Goal: Task Accomplishment & Management: Complete application form

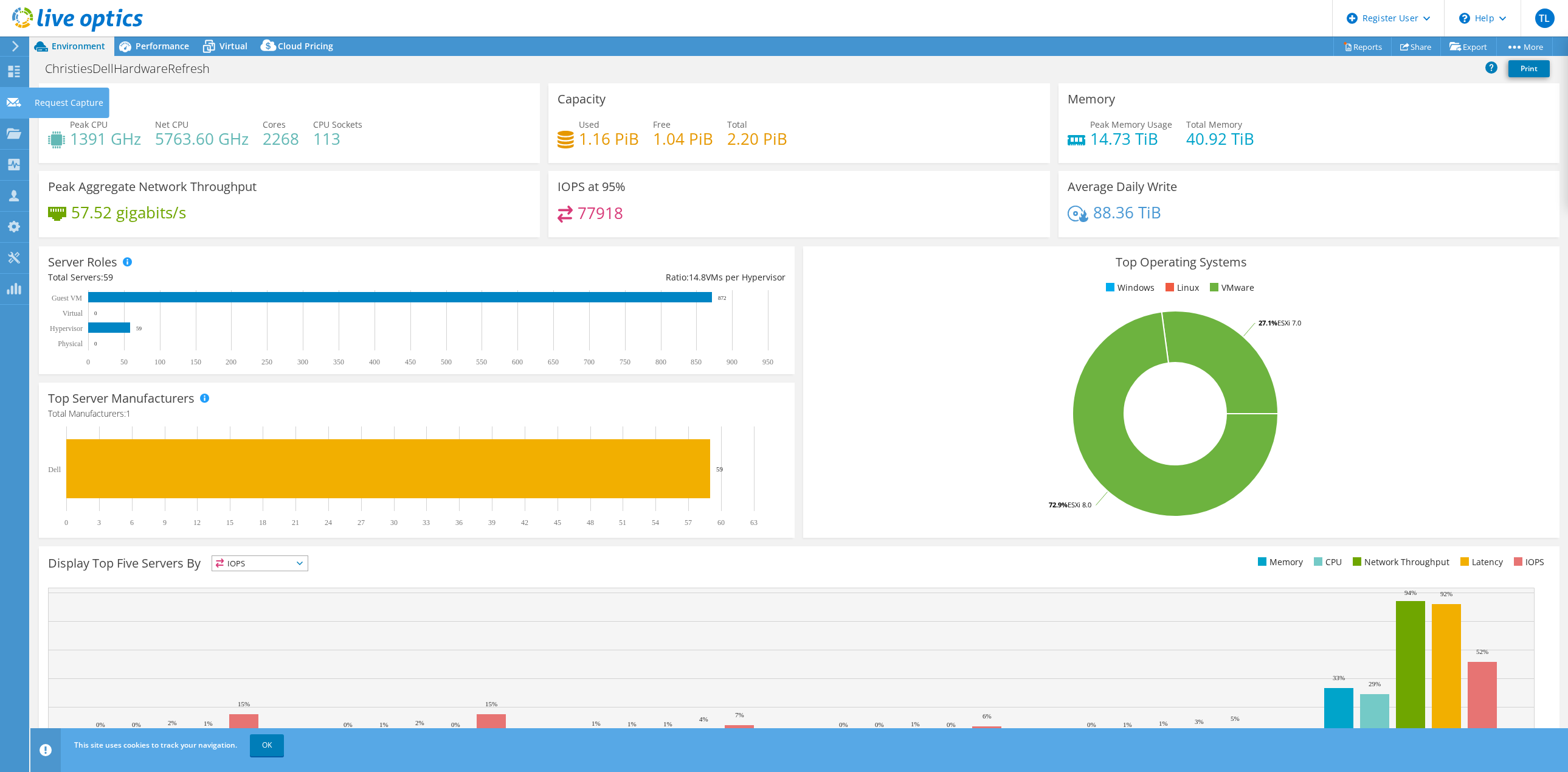
click at [8, 101] on use at bounding box center [14, 101] width 14 height 9
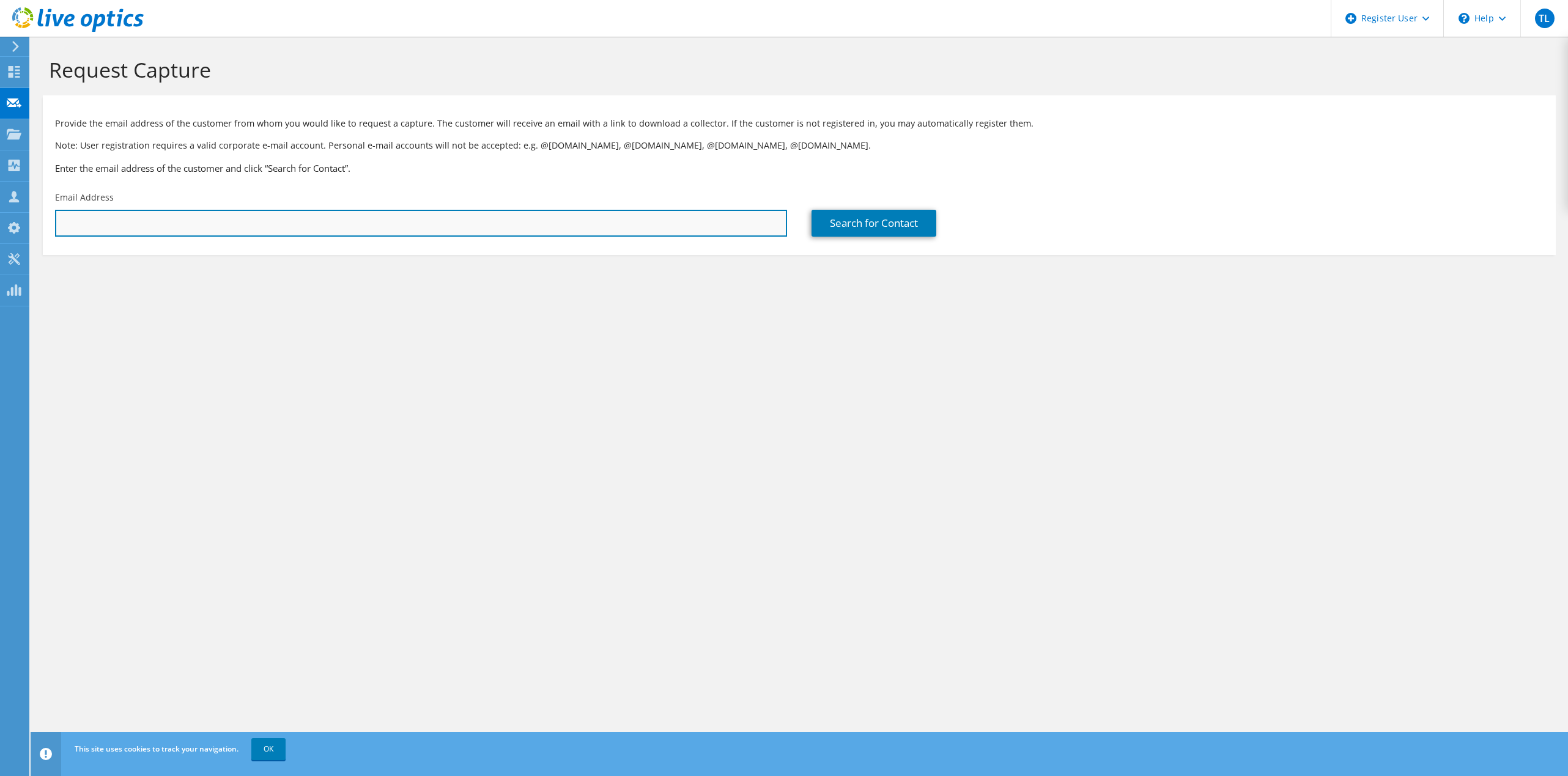
click at [338, 220] on input "text" at bounding box center [421, 223] width 732 height 27
paste input "[PERSON_NAME][EMAIL_ADDRESS][PERSON_NAME][DOMAIN_NAME]"
type input "[PERSON_NAME][EMAIL_ADDRESS][PERSON_NAME][DOMAIN_NAME]"
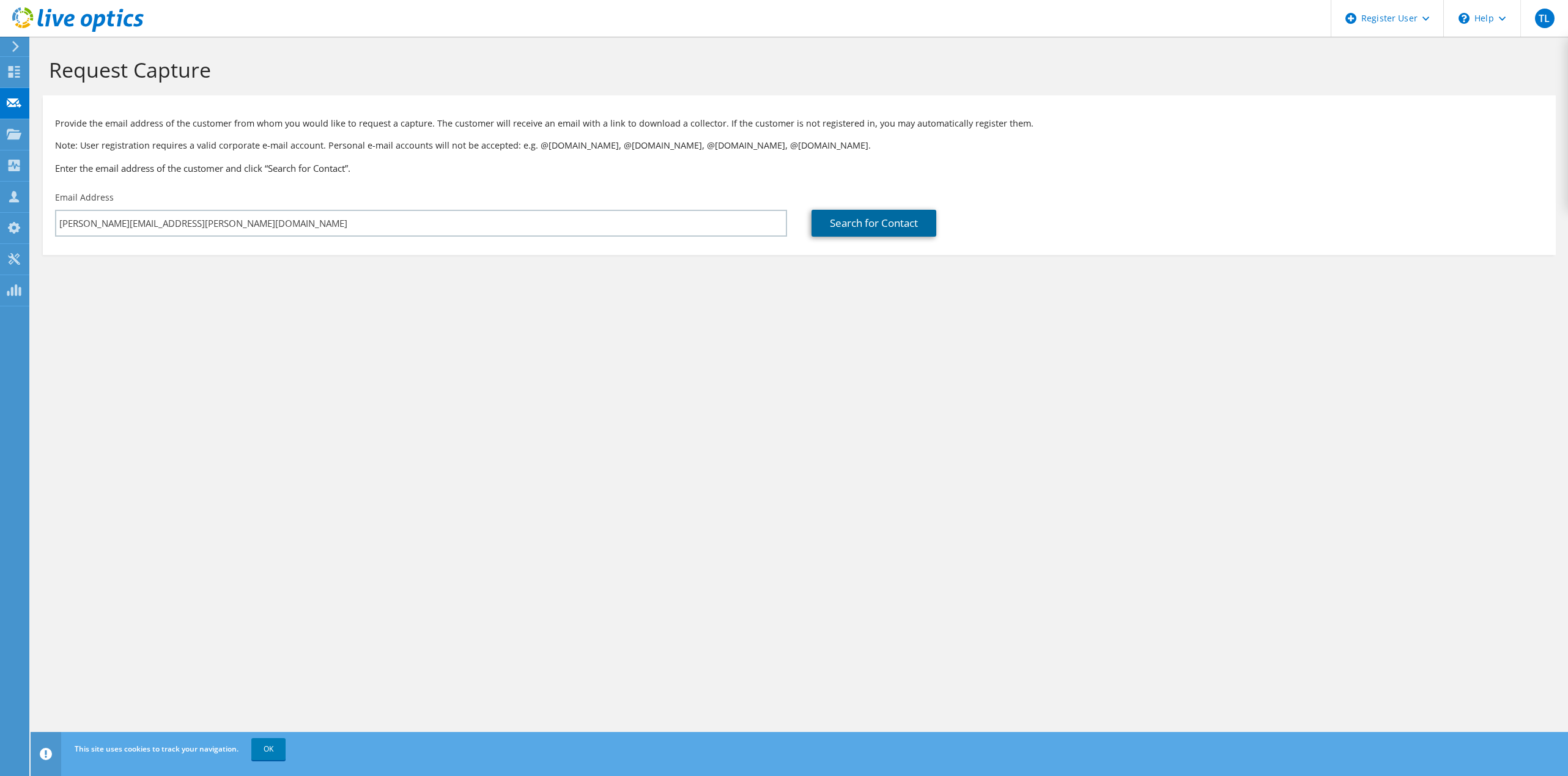
click at [859, 220] on link "Search for Contact" at bounding box center [874, 223] width 125 height 27
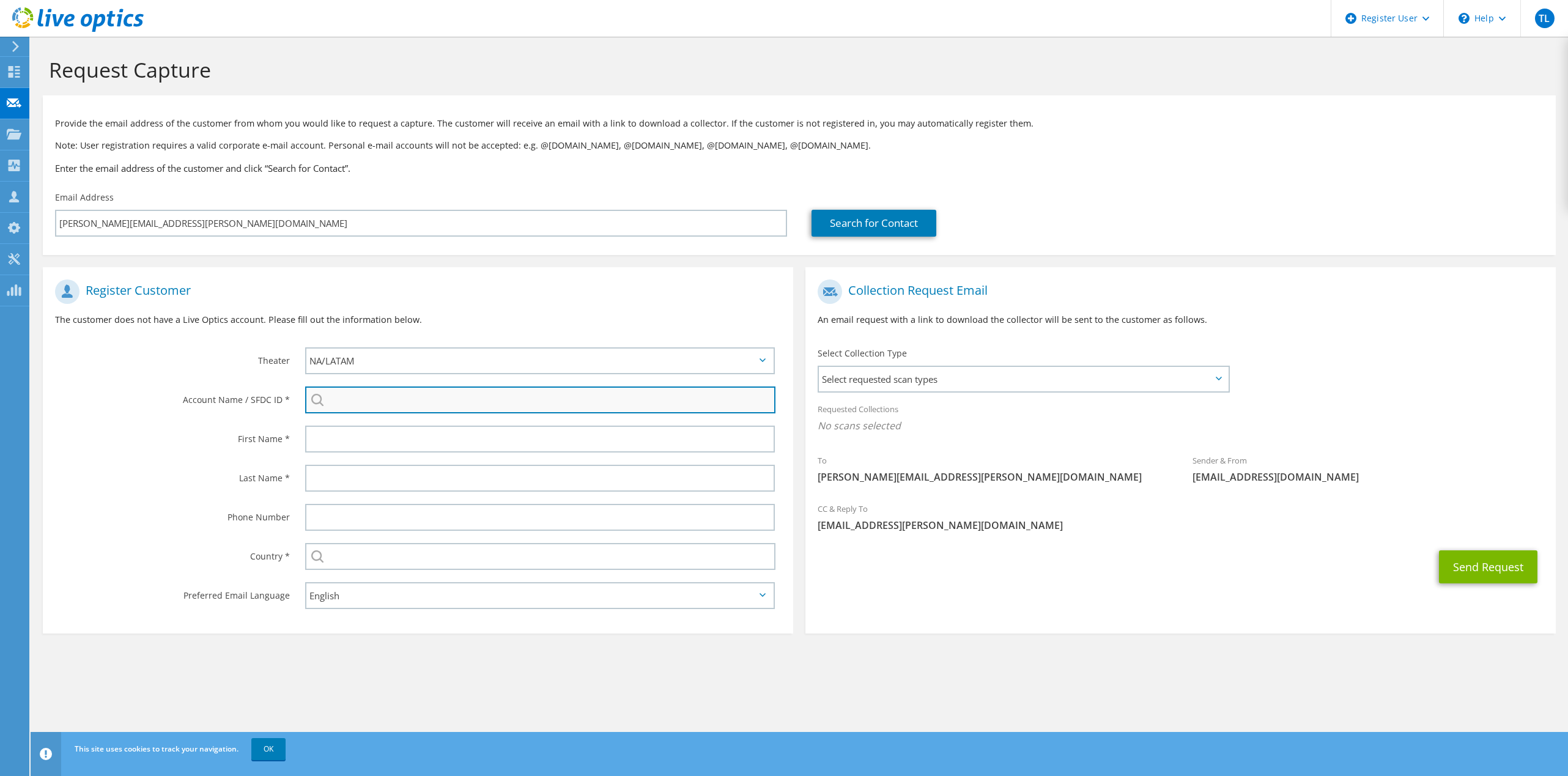
click at [613, 397] on input "search" at bounding box center [540, 400] width 470 height 27
click at [420, 416] on li "[PERSON_NAME] & CO : 2224796728" at bounding box center [424, 408] width 236 height 14
type input "[PERSON_NAME] & CO : 2224796728"
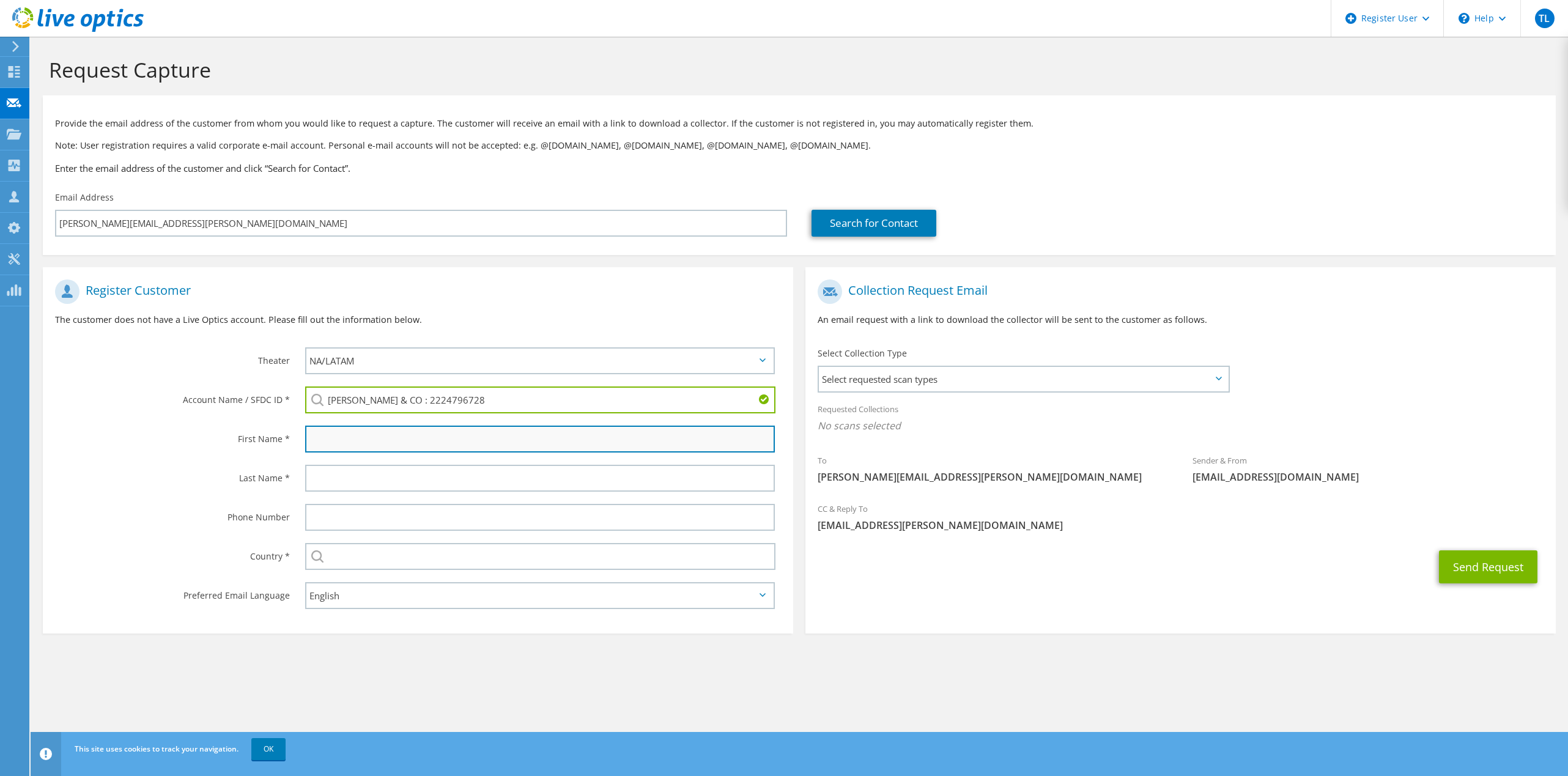
click at [393, 439] on input "text" at bounding box center [540, 439] width 469 height 27
type input "[PERSON_NAME]"
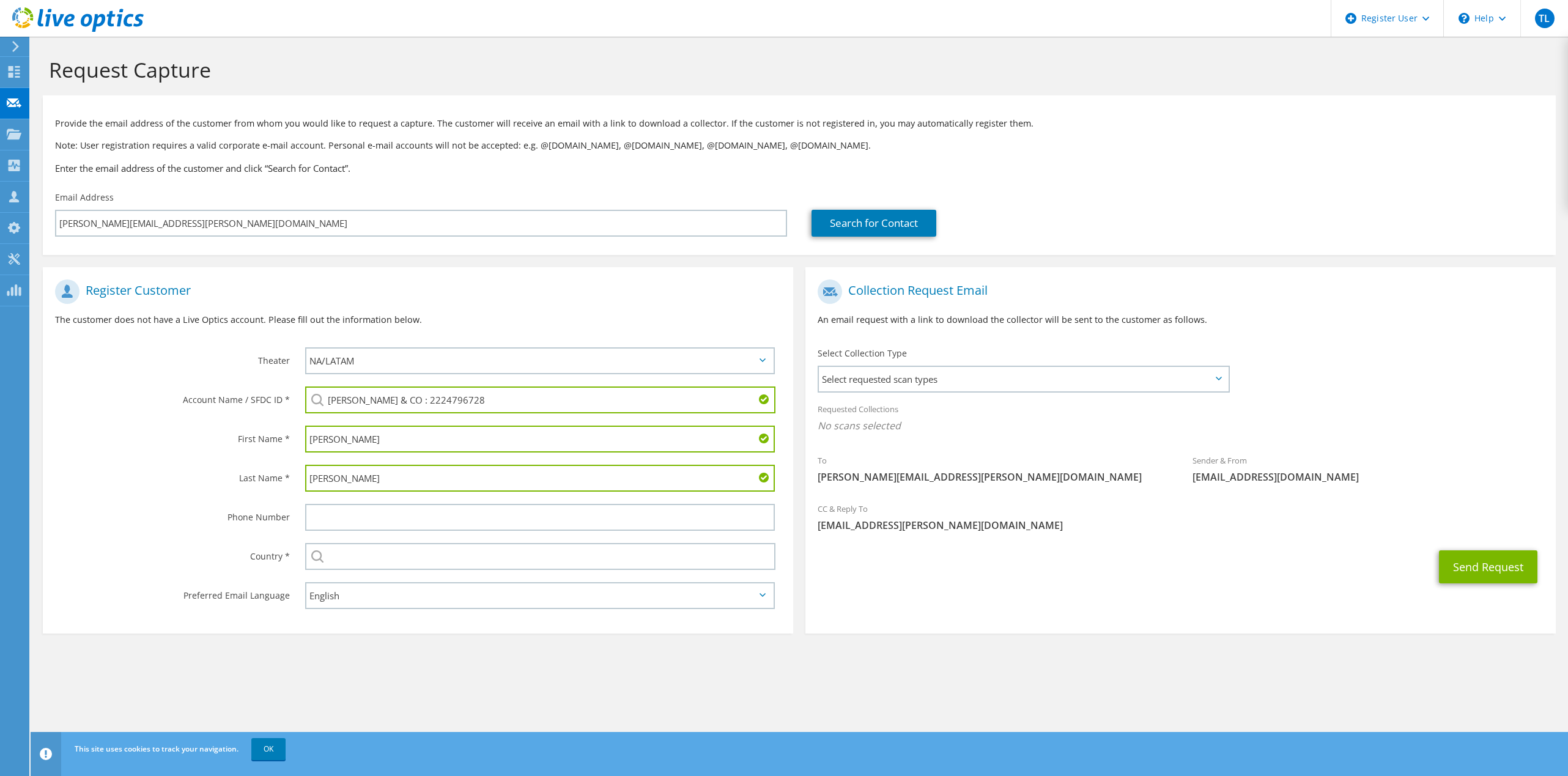
type input "[PERSON_NAME]"
click at [467, 514] on input "text" at bounding box center [540, 516] width 469 height 27
paste input "[PHONE_NUMBER]"
type input "[PHONE_NUMBER]"
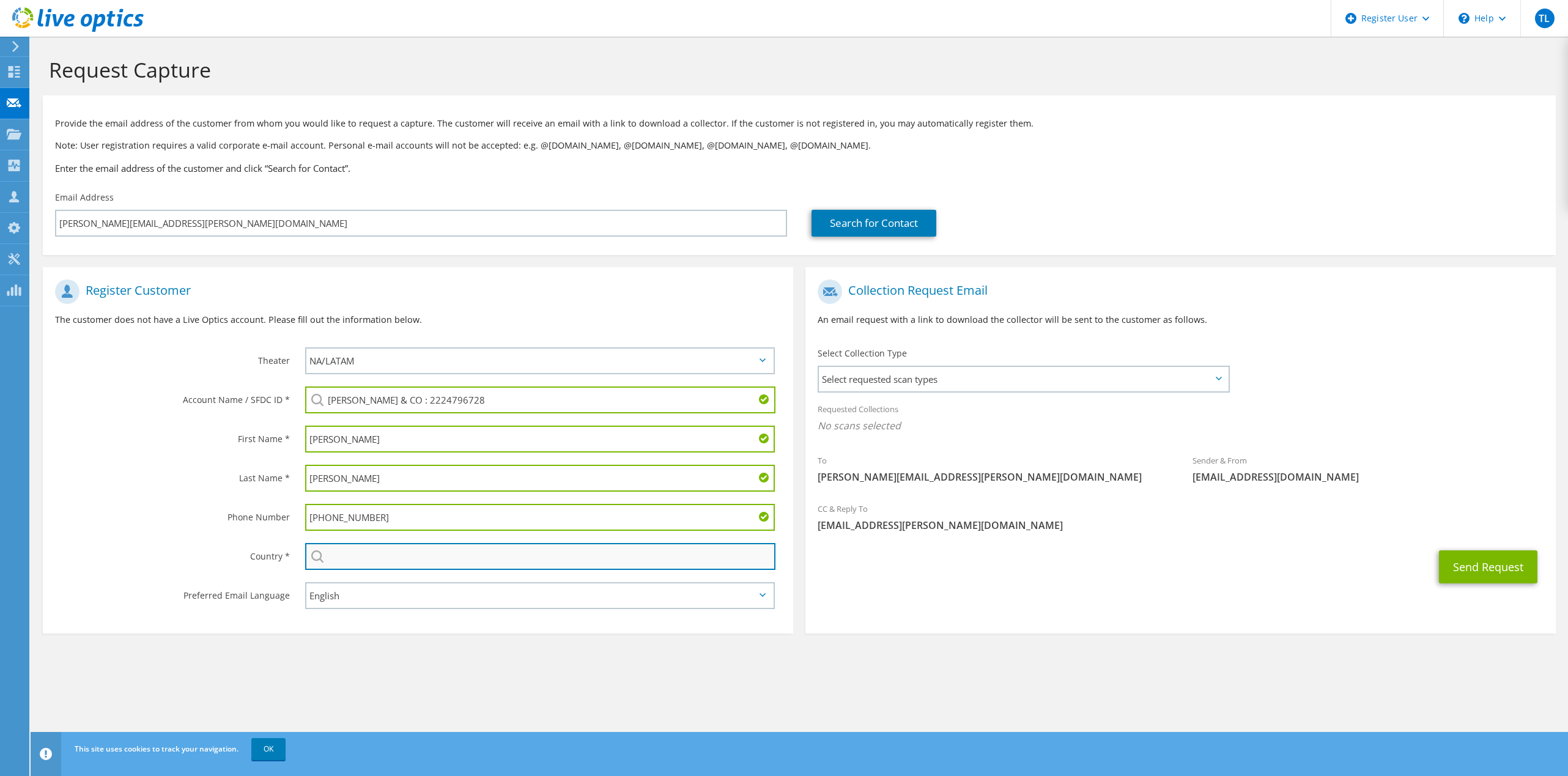
click at [421, 557] on input "text" at bounding box center [540, 556] width 470 height 27
type input "[GEOGRAPHIC_DATA]"
click at [1103, 379] on span "Select requested scan types" at bounding box center [1023, 379] width 409 height 25
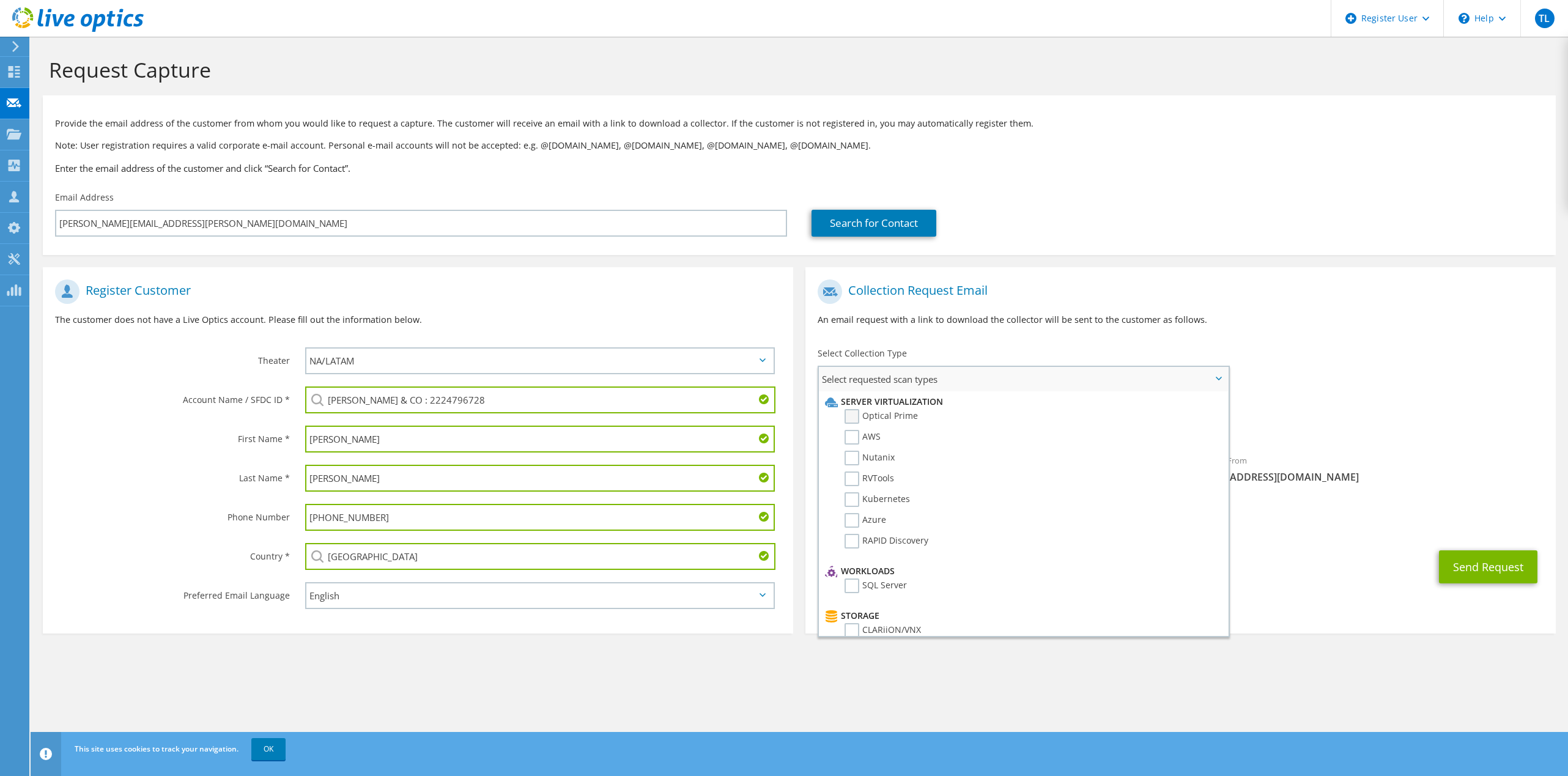
click at [849, 415] on label "Optical Prime" at bounding box center [881, 416] width 73 height 14
click at [0, 0] on input "Optical Prime" at bounding box center [0, 0] width 0 height 0
click at [1387, 389] on div "To [PERSON_NAME][EMAIL_ADDRESS][PERSON_NAME][DOMAIN_NAME] Sender & From [EMAIL_…" at bounding box center [1181, 386] width 750 height 226
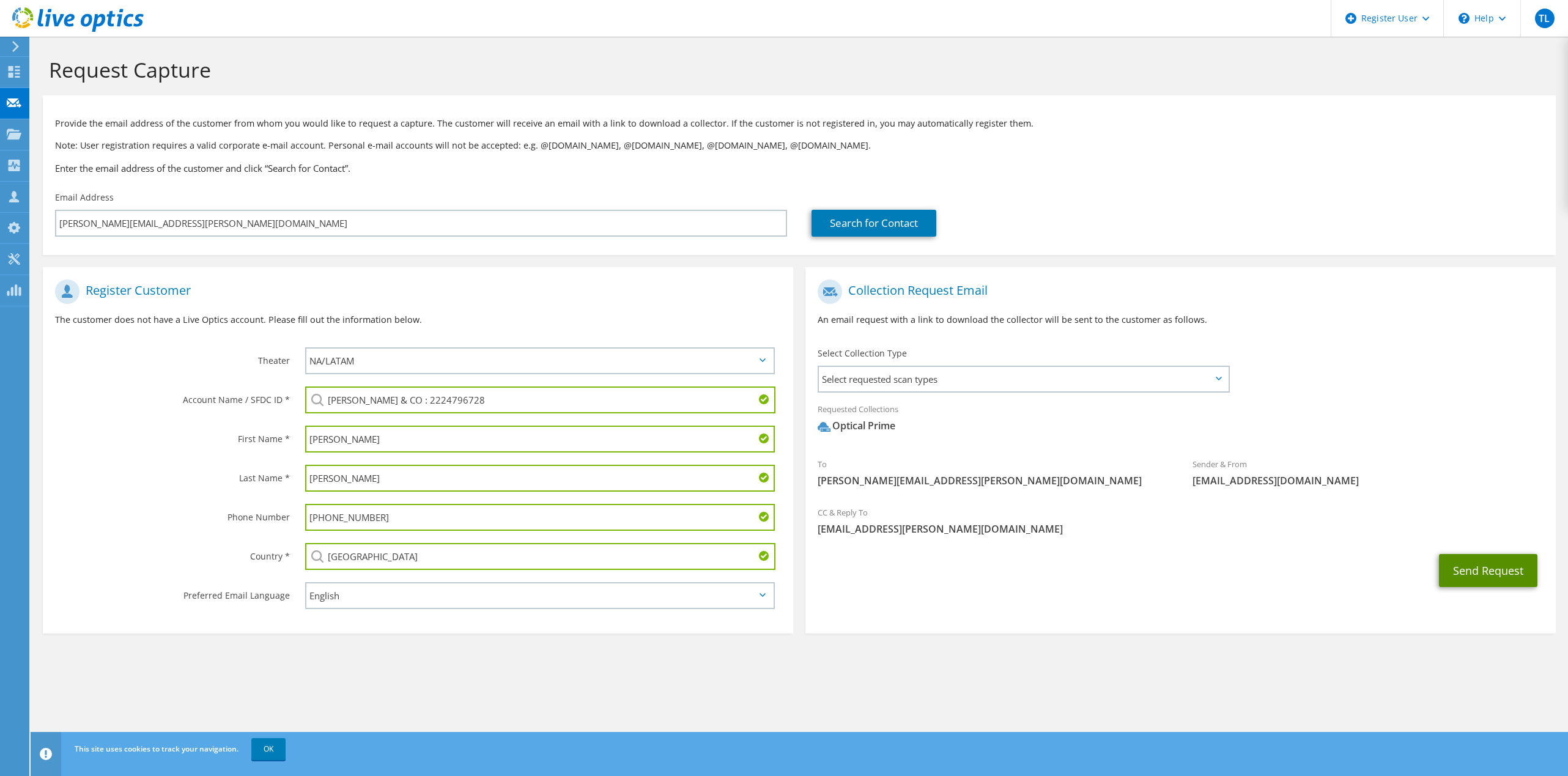
click at [1481, 570] on button "Send Request" at bounding box center [1488, 570] width 98 height 33
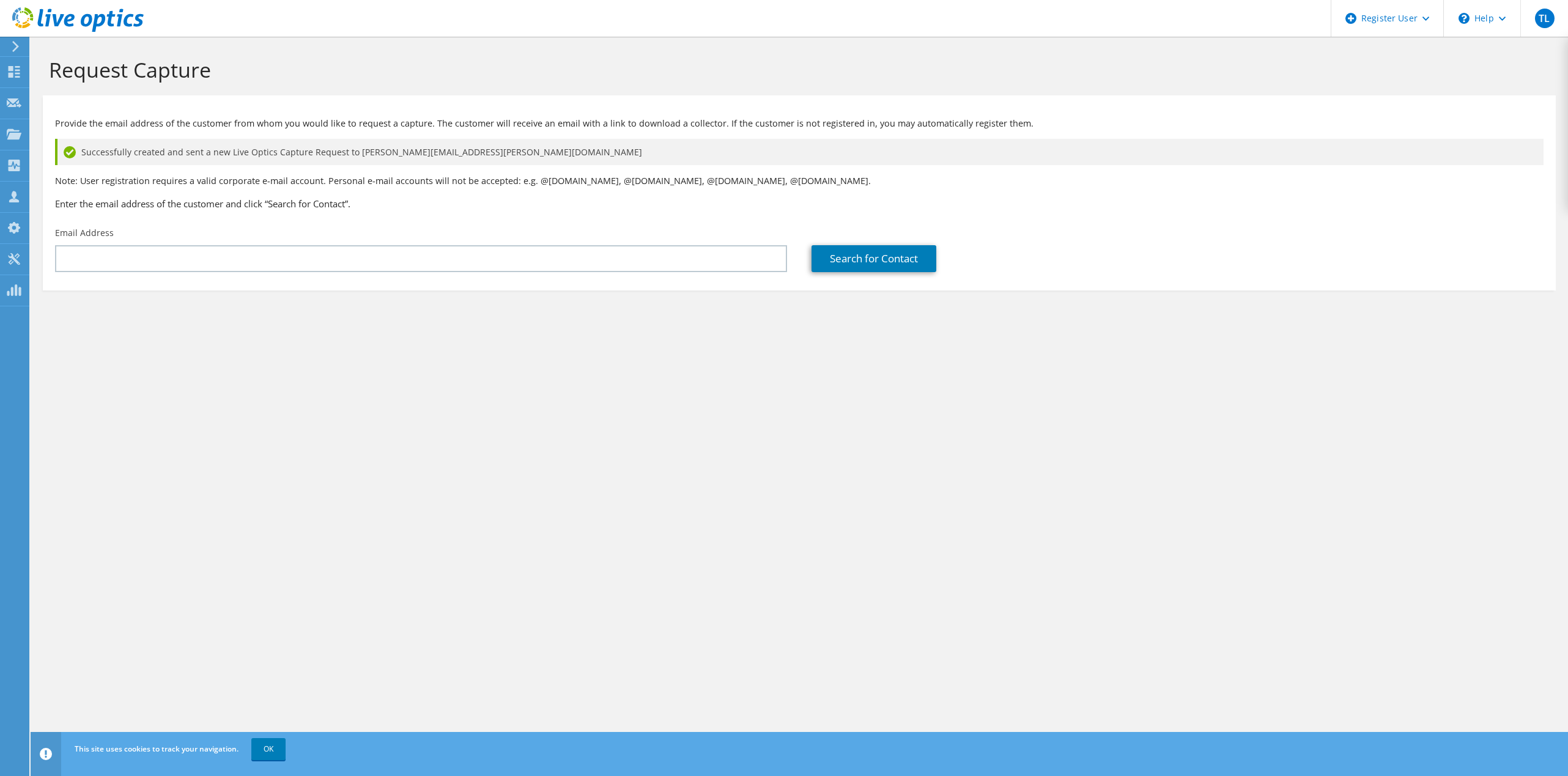
drag, startPoint x: 1302, startPoint y: 423, endPoint x: 1301, endPoint y: 381, distance: 42.0
click at [1302, 423] on div "Request Capture Provide the email address of the customer from whom you would l…" at bounding box center [799, 406] width 1537 height 739
